Goal: Task Accomplishment & Management: Use online tool/utility

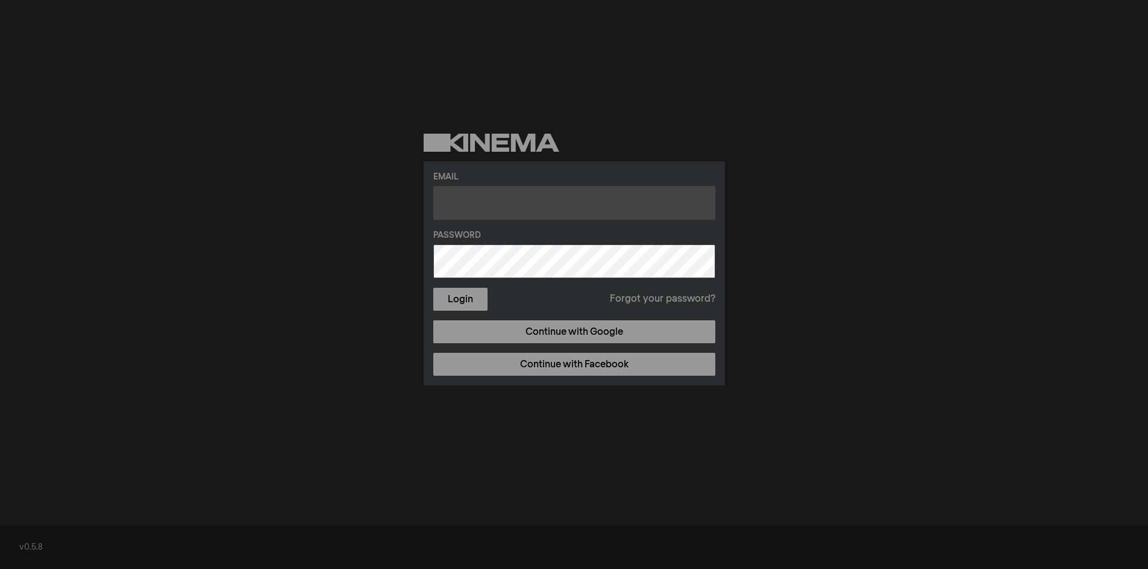
click at [550, 207] on input "text" at bounding box center [574, 203] width 282 height 34
type input "[EMAIL_ADDRESS][DOMAIN_NAME]"
click at [433, 288] on button "Login" at bounding box center [460, 299] width 54 height 23
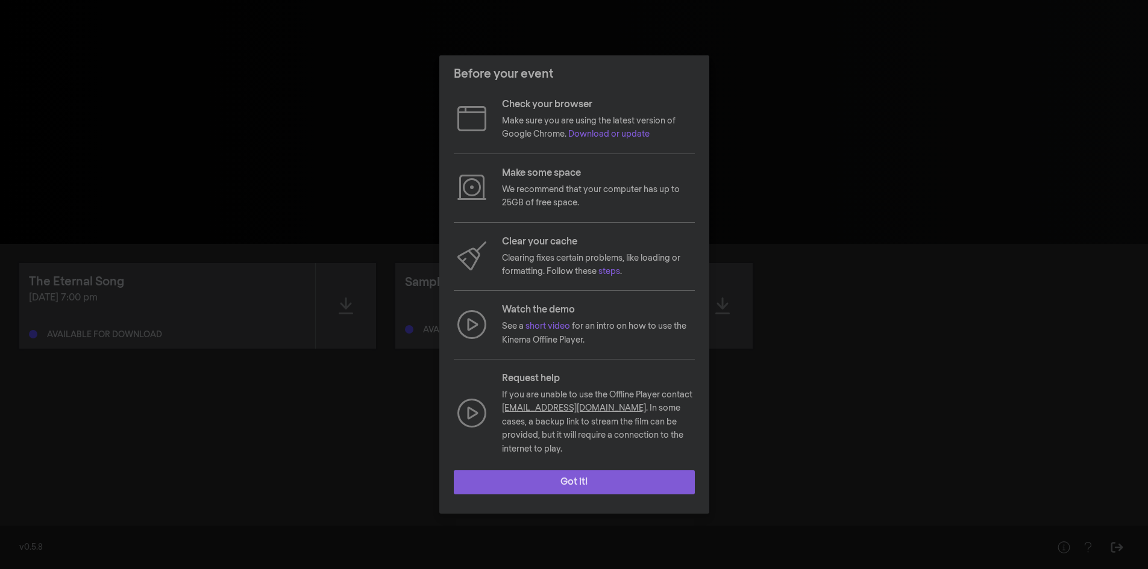
click at [550, 470] on button "Got it!" at bounding box center [574, 482] width 241 height 24
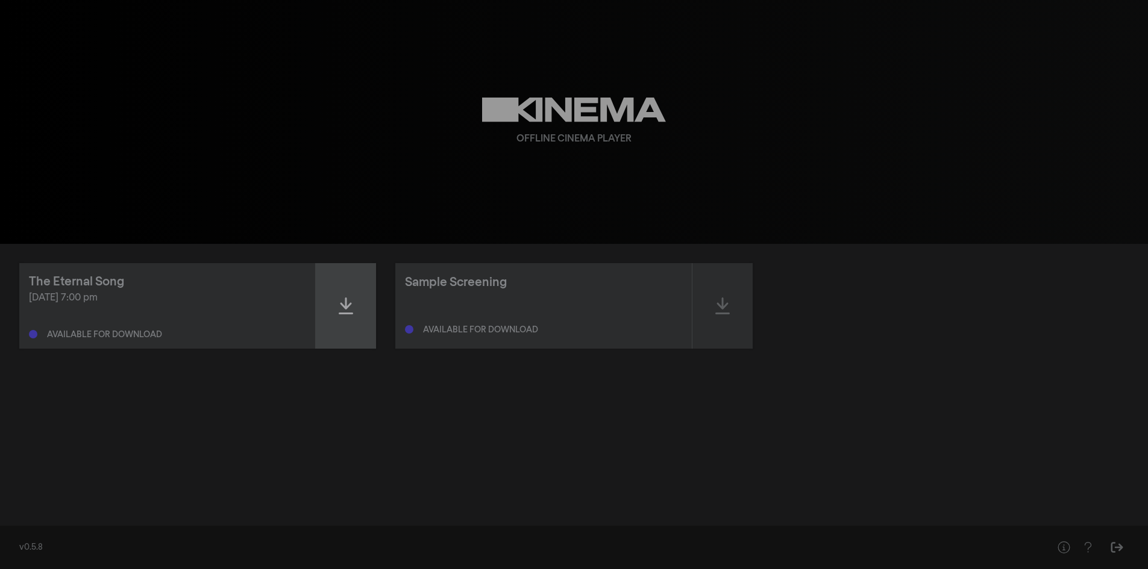
click at [342, 303] on icon at bounding box center [346, 305] width 14 height 19
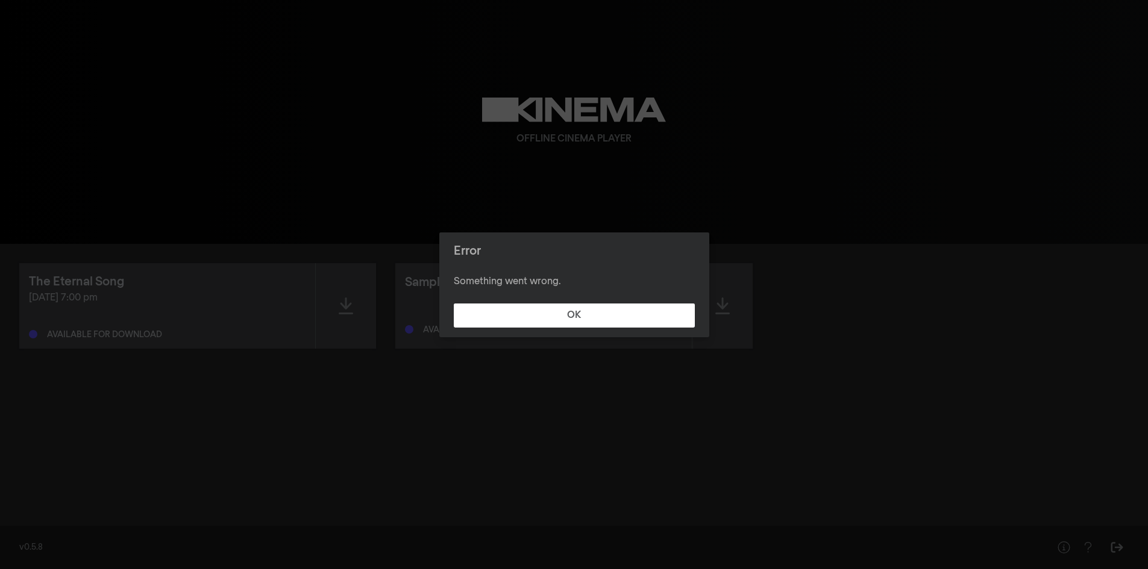
click at [454, 304] on button "OK" at bounding box center [574, 316] width 241 height 24
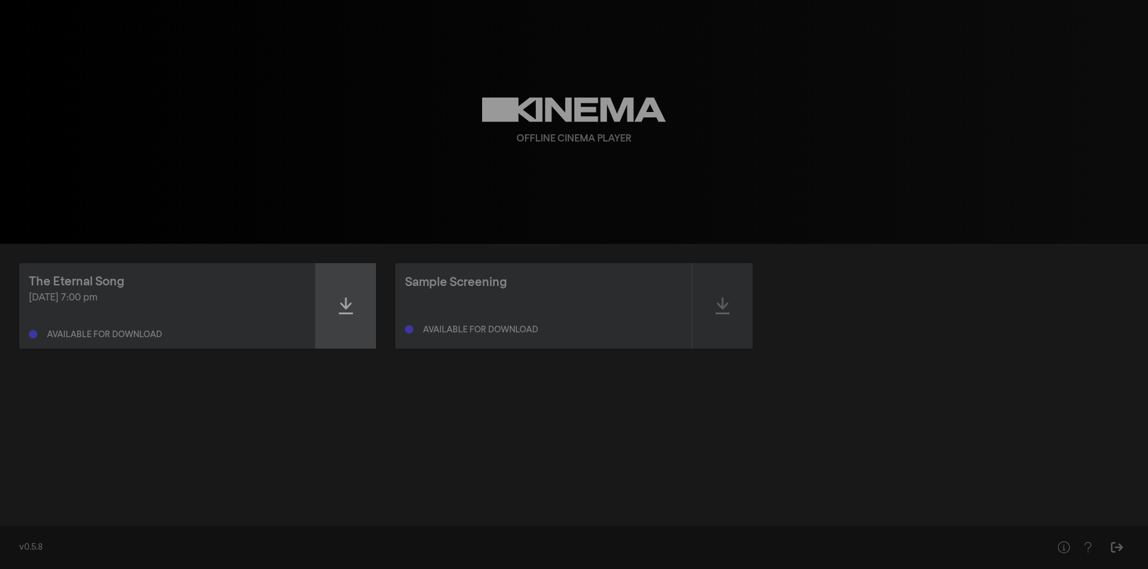
drag, startPoint x: 1113, startPoint y: 0, endPoint x: 345, endPoint y: 310, distance: 827.5
click at [345, 310] on icon at bounding box center [346, 305] width 14 height 19
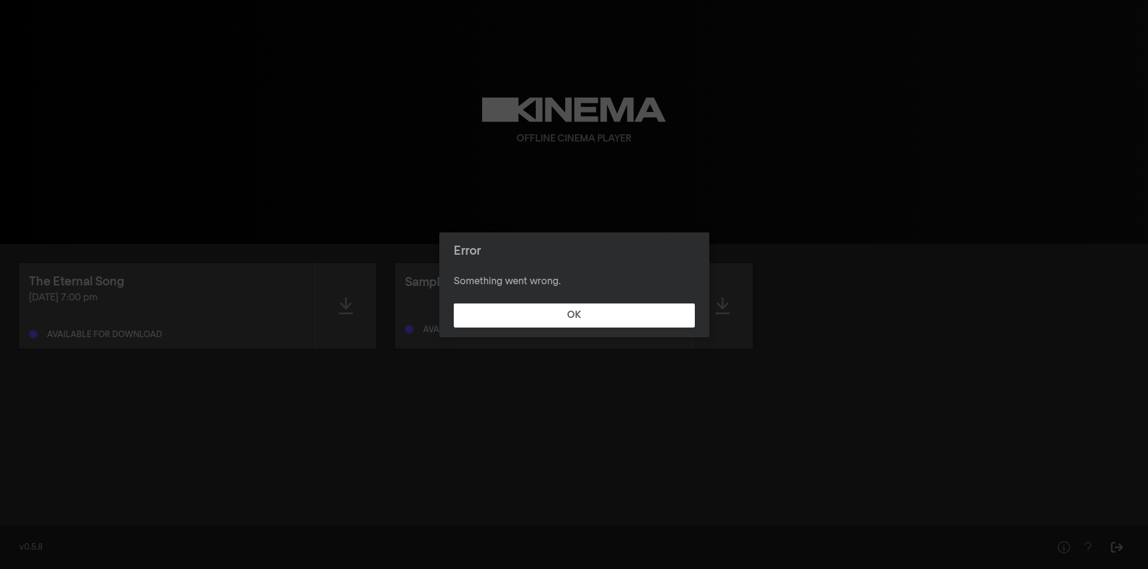
click at [454, 304] on button "OK" at bounding box center [574, 316] width 241 height 24
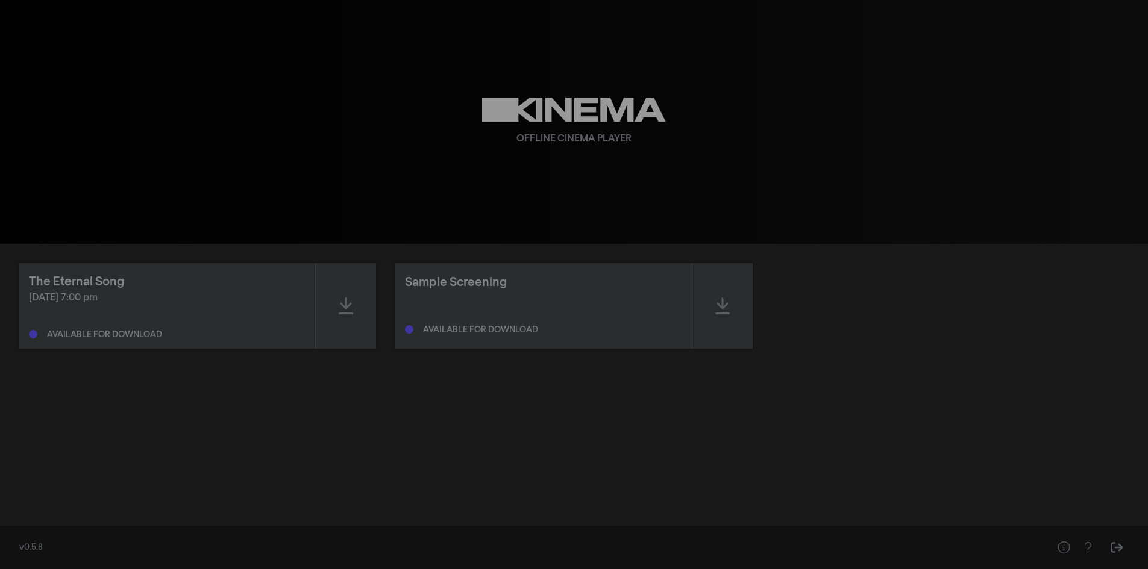
click at [345, 310] on icon at bounding box center [346, 305] width 14 height 19
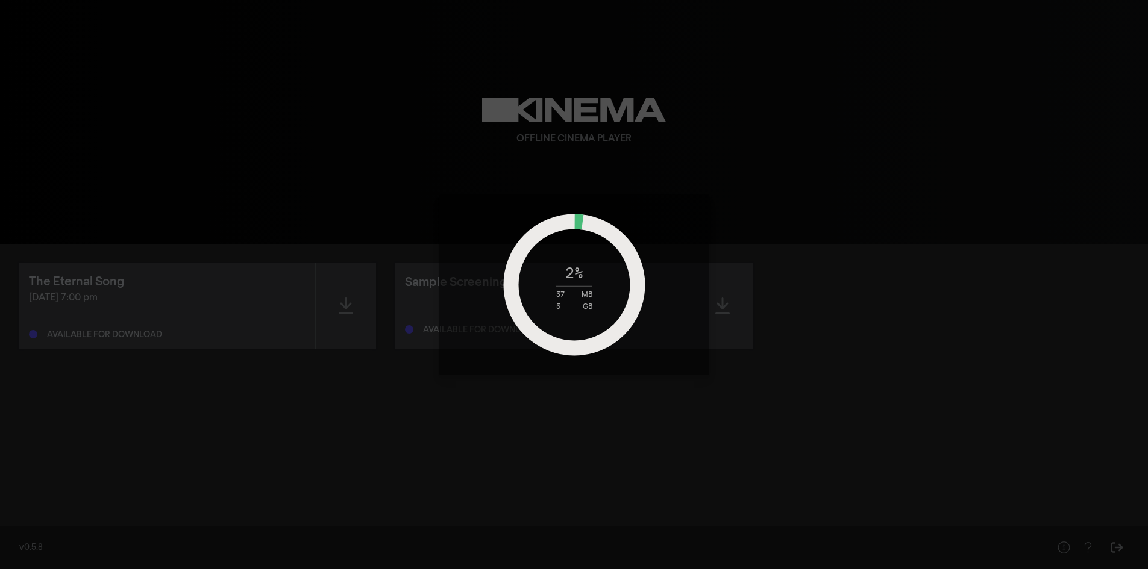
click at [345, 310] on div "2 % 37 MB 5 GB" at bounding box center [574, 284] width 1148 height 569
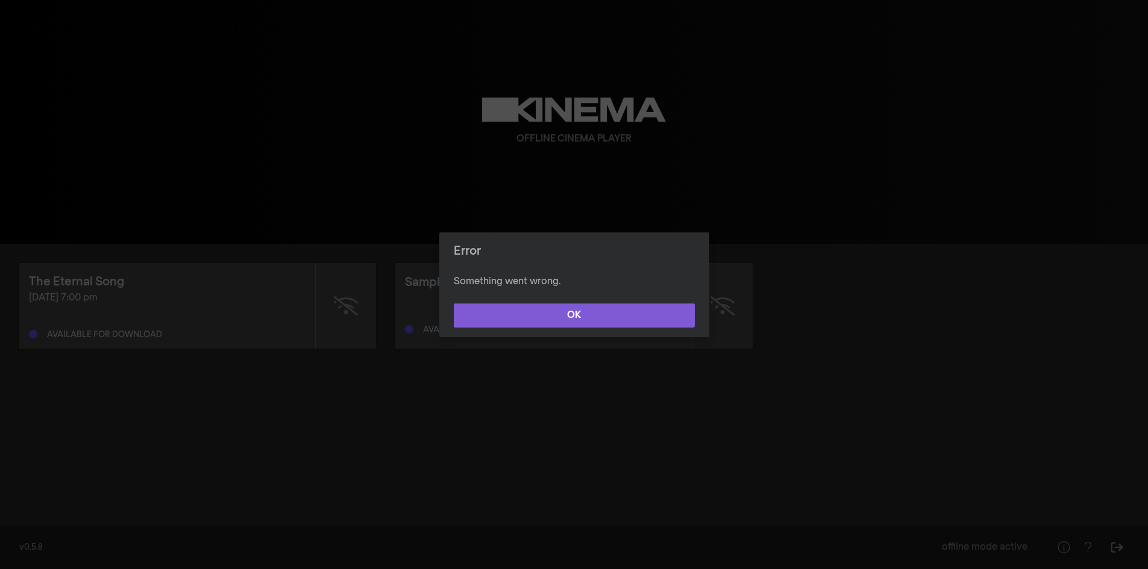
click at [550, 313] on button "OK" at bounding box center [574, 316] width 241 height 24
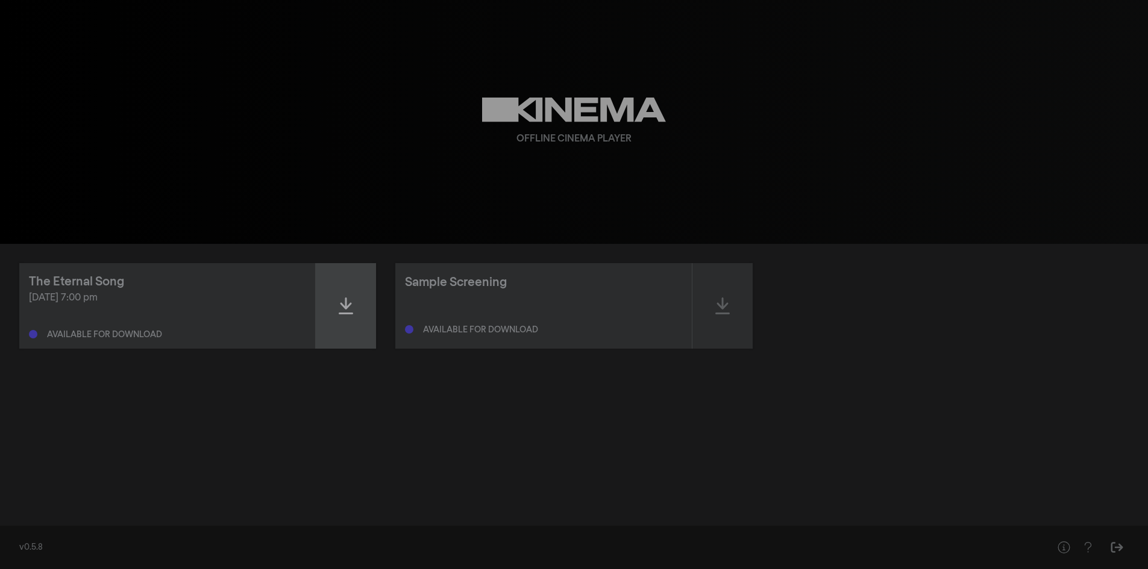
click at [322, 302] on div at bounding box center [346, 306] width 60 height 86
